Goal: Transaction & Acquisition: Subscribe to service/newsletter

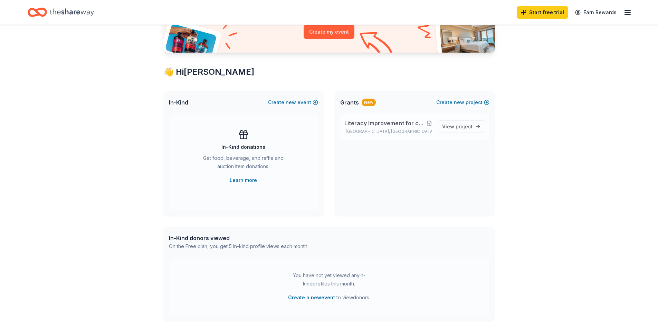
scroll to position [36, 0]
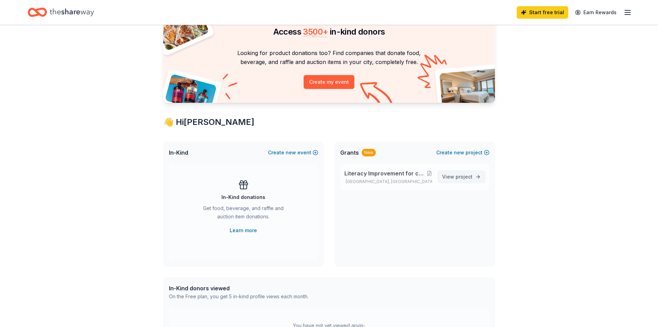
click at [458, 179] on span "project" at bounding box center [464, 176] width 17 height 6
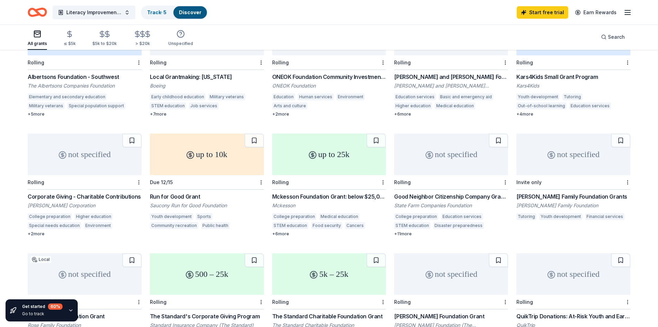
scroll to position [115, 0]
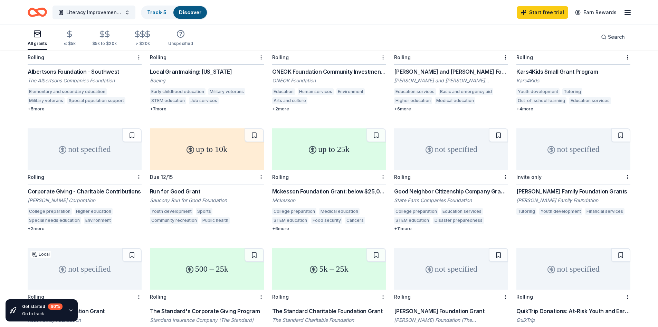
click at [131, 128] on button at bounding box center [131, 135] width 19 height 14
click at [374, 128] on button at bounding box center [376, 135] width 19 height 14
click at [498, 128] on button at bounding box center [498, 135] width 19 height 14
click at [619, 128] on button at bounding box center [620, 135] width 19 height 14
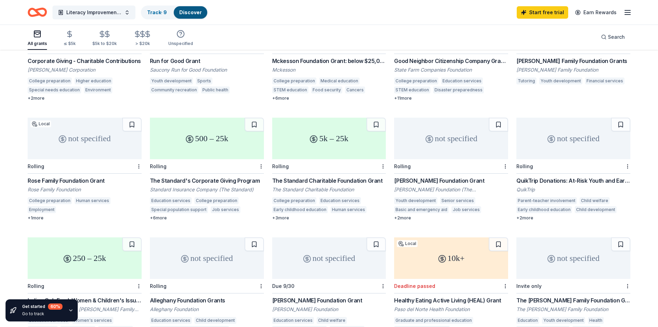
scroll to position [253, 0]
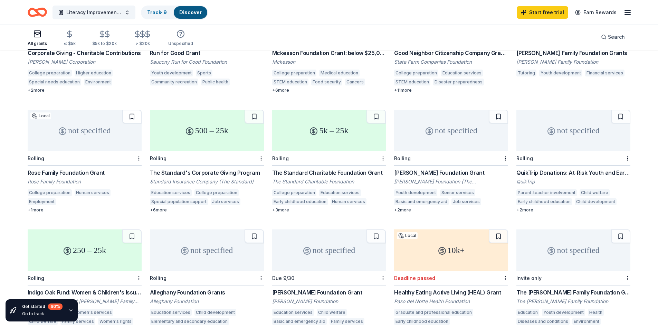
click at [131, 110] on button at bounding box center [131, 117] width 19 height 14
click at [253, 110] on button at bounding box center [254, 117] width 19 height 14
click at [373, 110] on button at bounding box center [376, 117] width 19 height 14
click at [497, 110] on button at bounding box center [498, 117] width 19 height 14
click at [619, 110] on button at bounding box center [620, 117] width 19 height 14
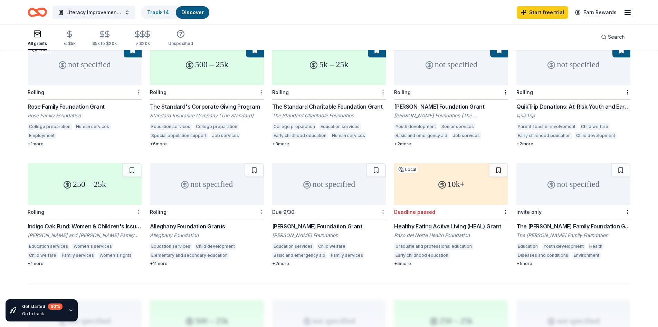
scroll to position [346, 0]
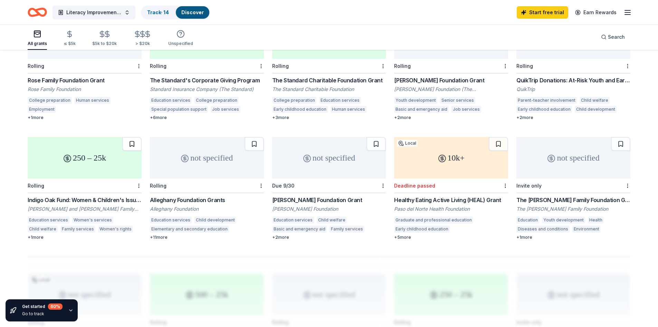
click at [134, 137] on button at bounding box center [131, 144] width 19 height 14
click at [252, 137] on button at bounding box center [254, 144] width 19 height 14
click at [373, 137] on button at bounding box center [376, 144] width 19 height 14
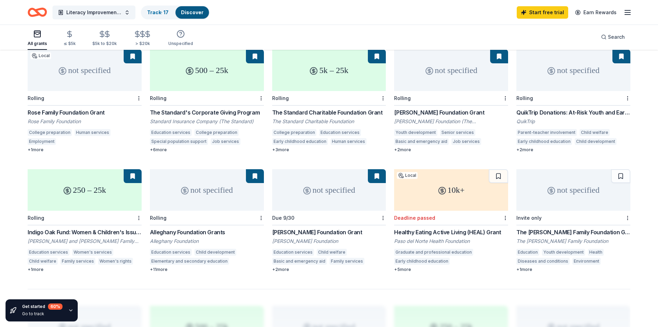
scroll to position [322, 0]
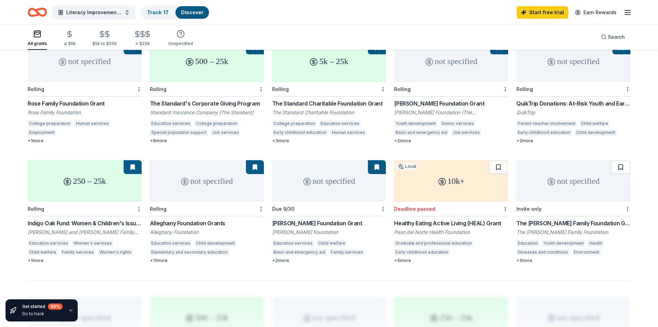
click at [617, 160] on button at bounding box center [620, 167] width 19 height 14
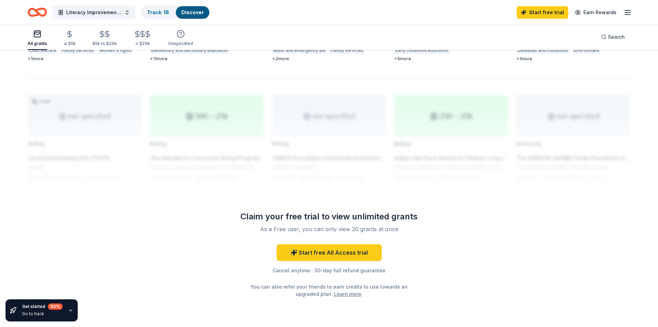
scroll to position [530, 0]
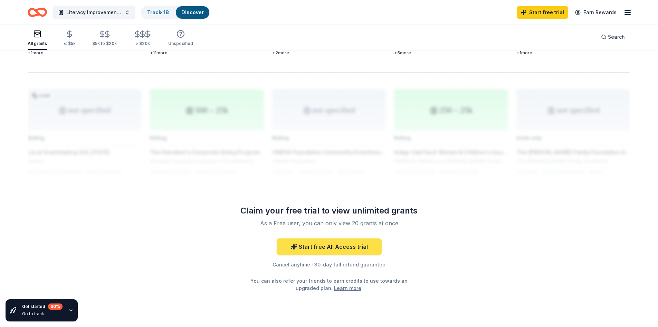
click at [343, 240] on link "Start free All Access trial" at bounding box center [329, 246] width 105 height 17
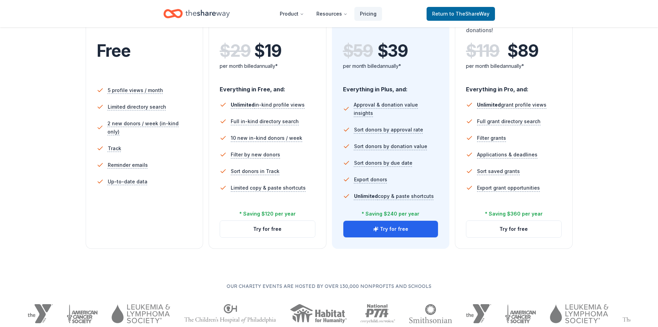
scroll to position [161, 0]
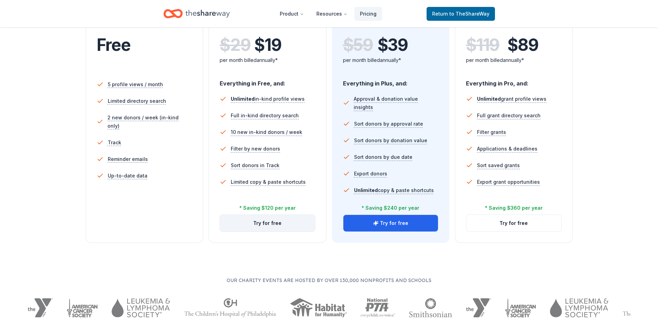
click at [284, 226] on button "Try for free" at bounding box center [267, 223] width 95 height 17
